Goal: Transaction & Acquisition: Download file/media

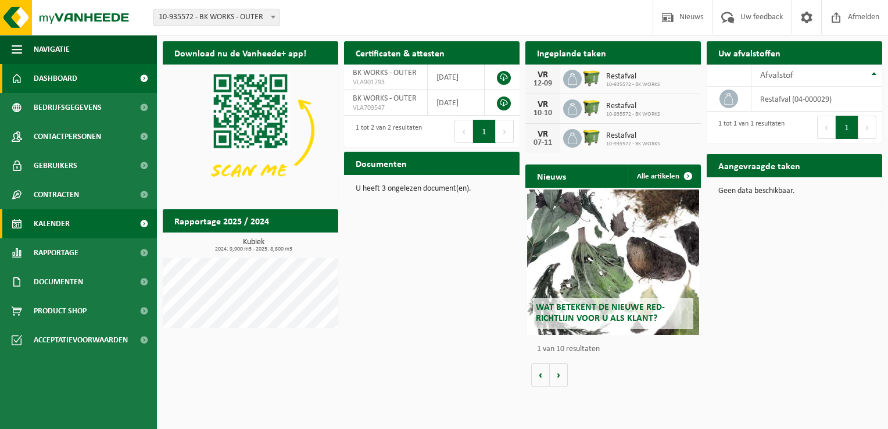
click at [62, 225] on span "Kalender" at bounding box center [52, 223] width 36 height 29
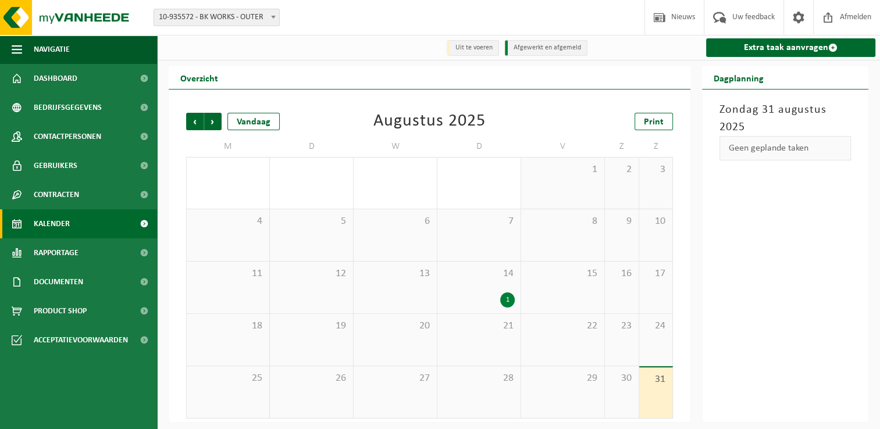
scroll to position [2, 0]
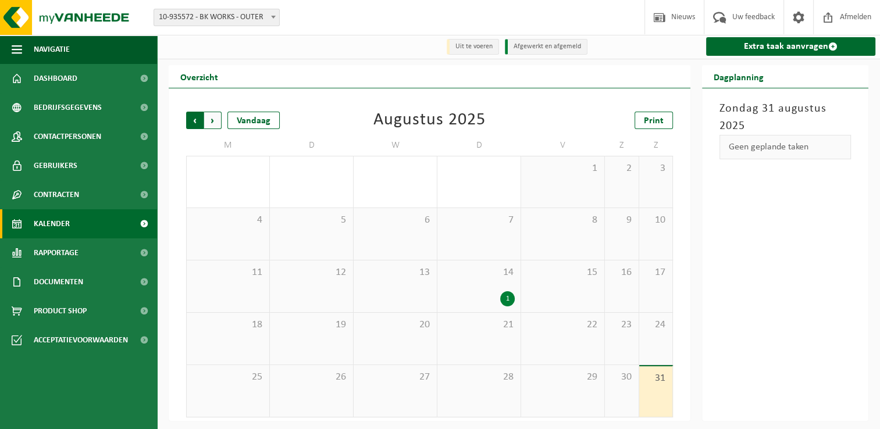
click at [213, 119] on span "Volgende" at bounding box center [212, 120] width 17 height 17
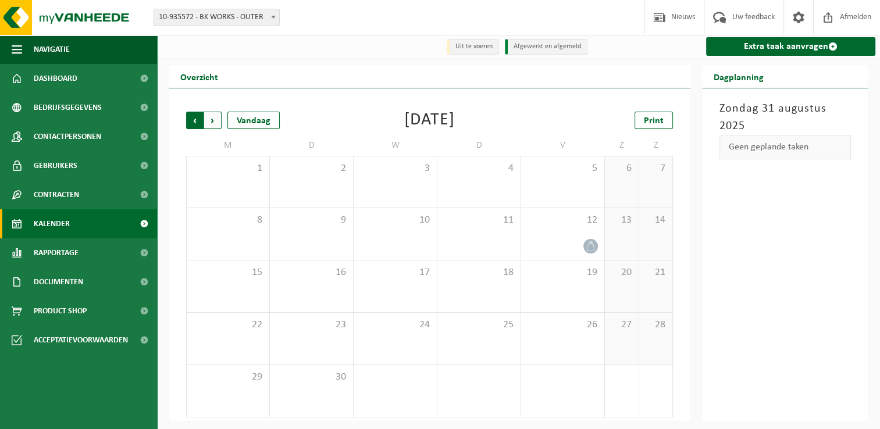
click at [213, 119] on span "Volgende" at bounding box center [212, 120] width 17 height 17
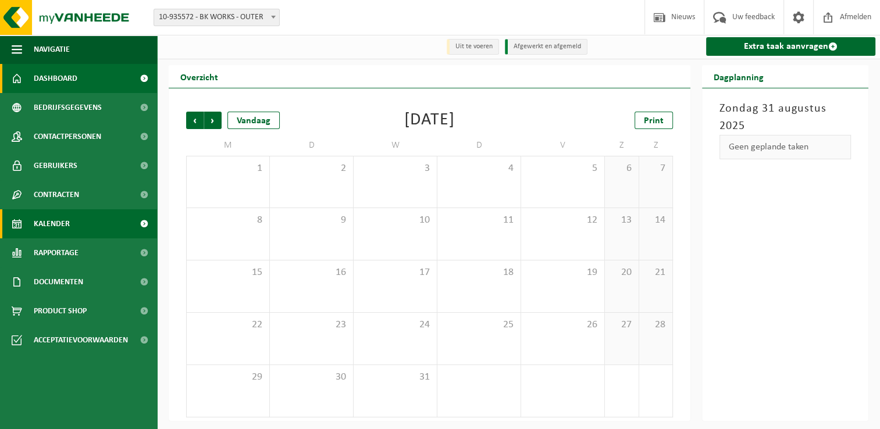
click at [100, 81] on link "Dashboard" at bounding box center [78, 78] width 157 height 29
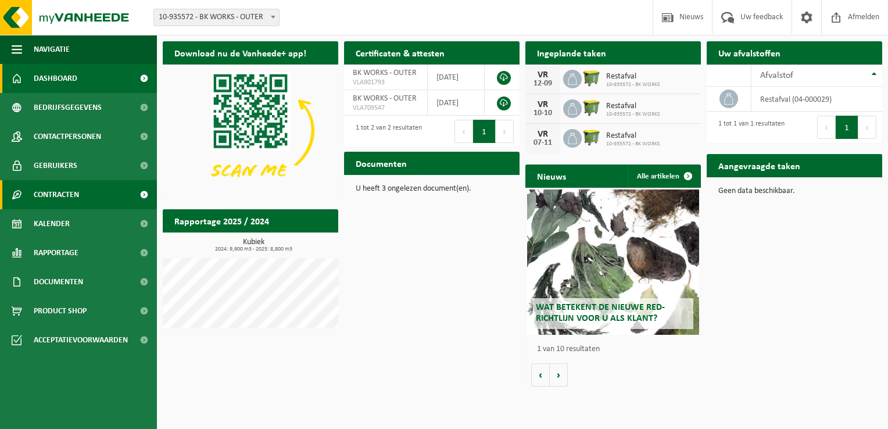
click at [76, 192] on span "Contracten" at bounding box center [56, 194] width 45 height 29
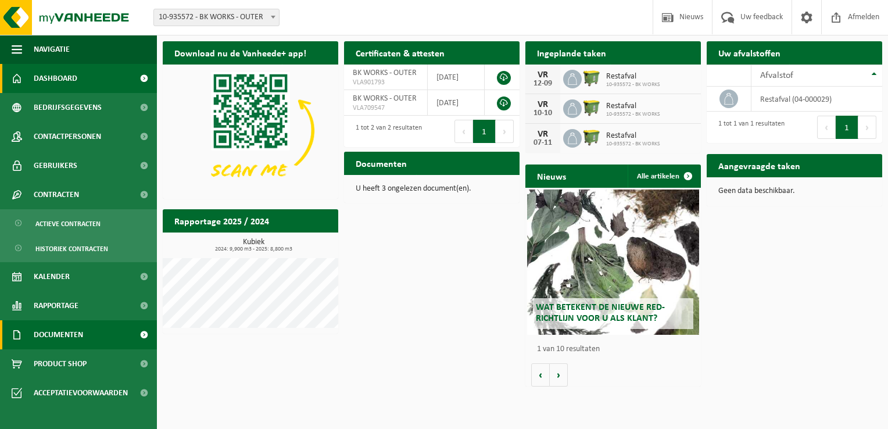
click at [74, 331] on span "Documenten" at bounding box center [58, 334] width 49 height 29
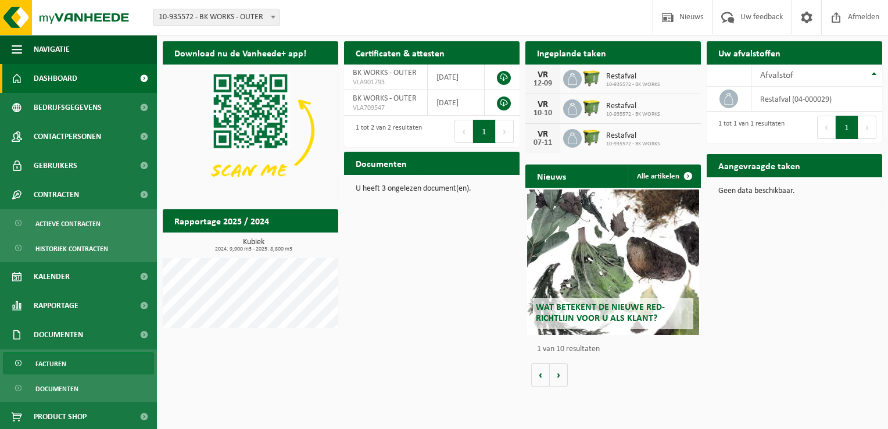
click at [60, 369] on span "Facturen" at bounding box center [50, 364] width 31 height 22
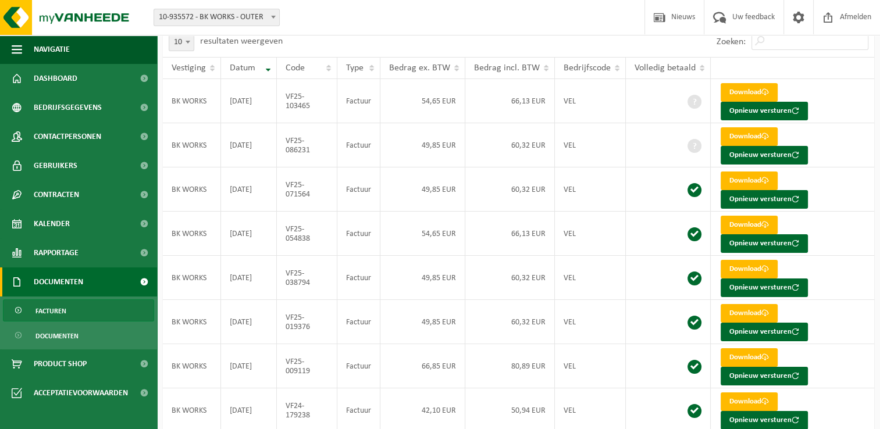
scroll to position [65, 0]
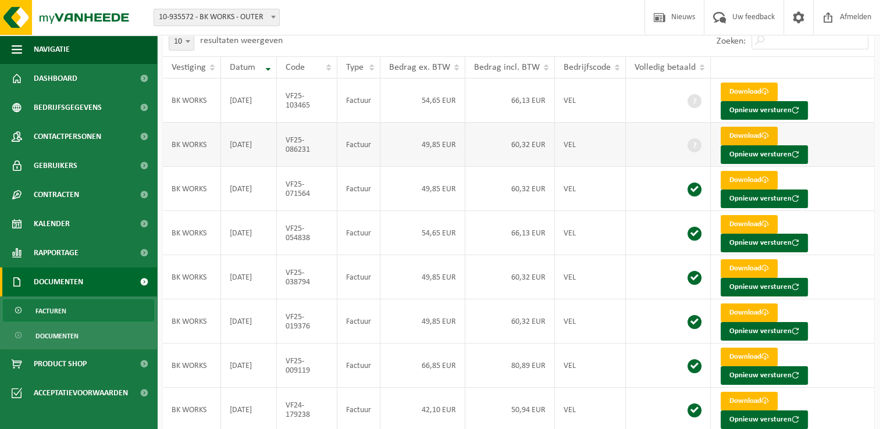
click at [738, 133] on link "Download" at bounding box center [748, 136] width 57 height 19
click at [742, 85] on link "Download" at bounding box center [748, 92] width 57 height 19
